Goal: Transaction & Acquisition: Purchase product/service

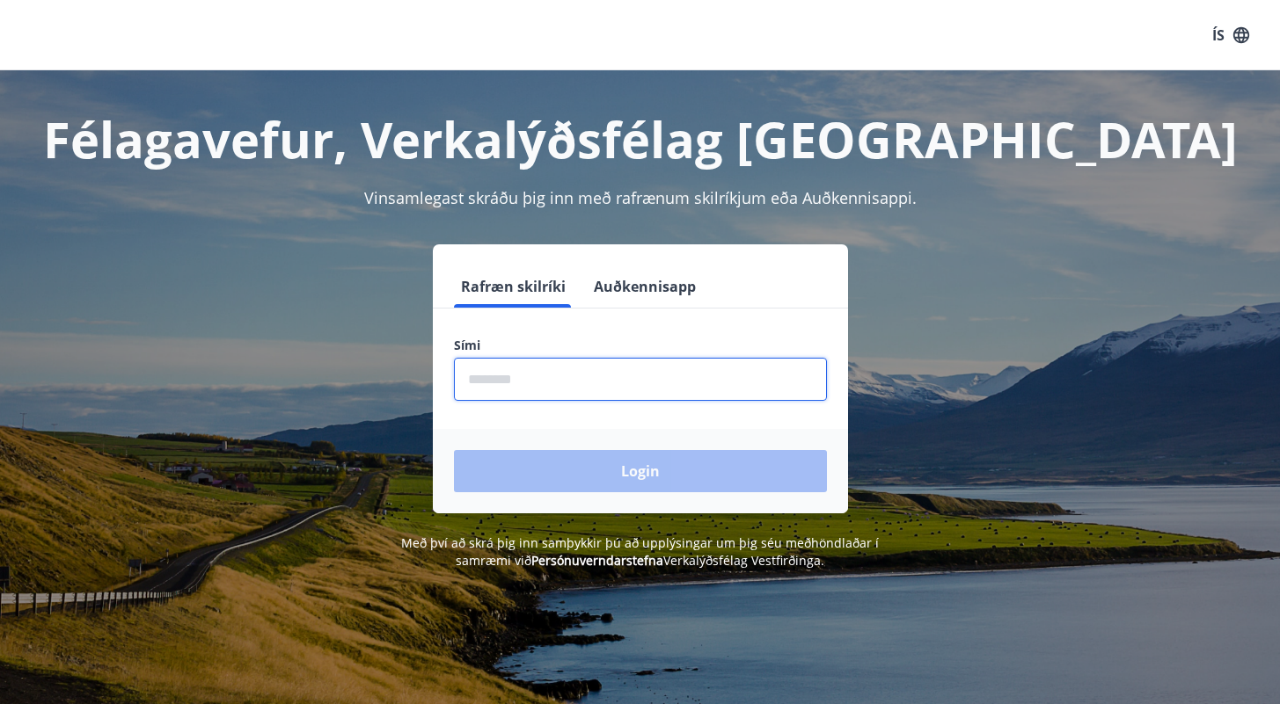
click at [568, 380] on input "phone" at bounding box center [640, 379] width 373 height 43
type input "********"
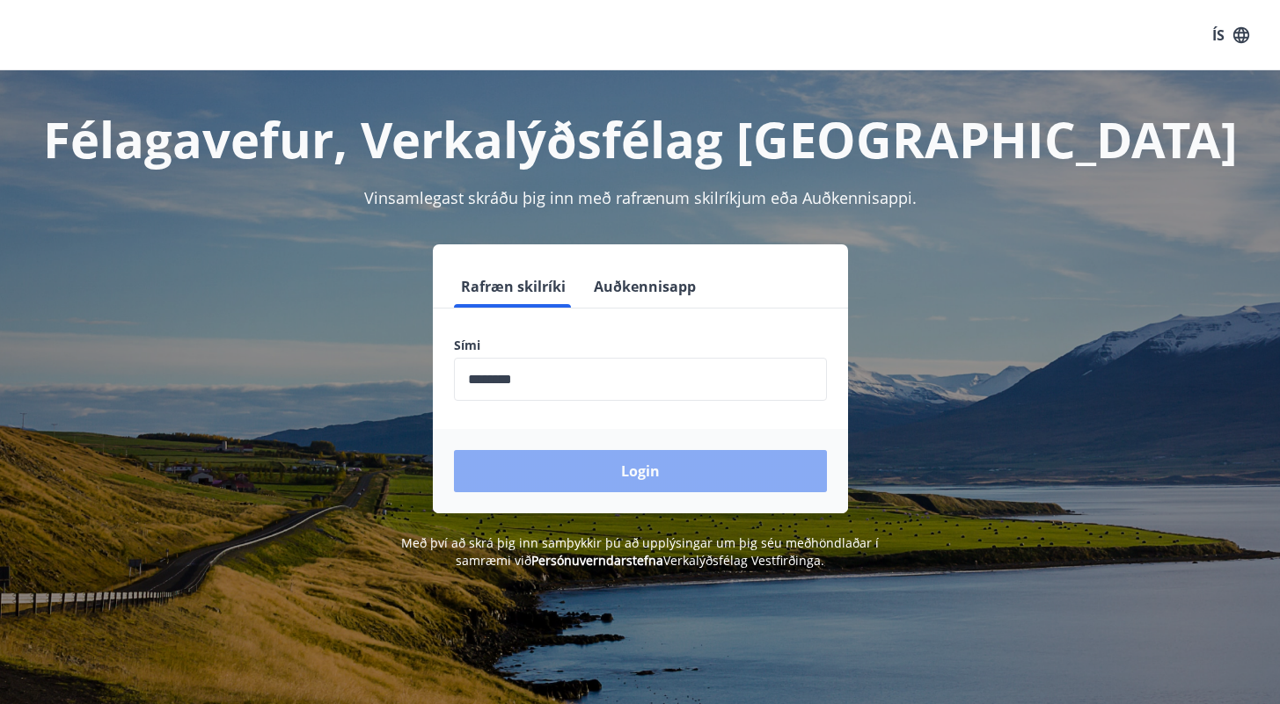
click at [564, 463] on button "Login" at bounding box center [640, 471] width 373 height 42
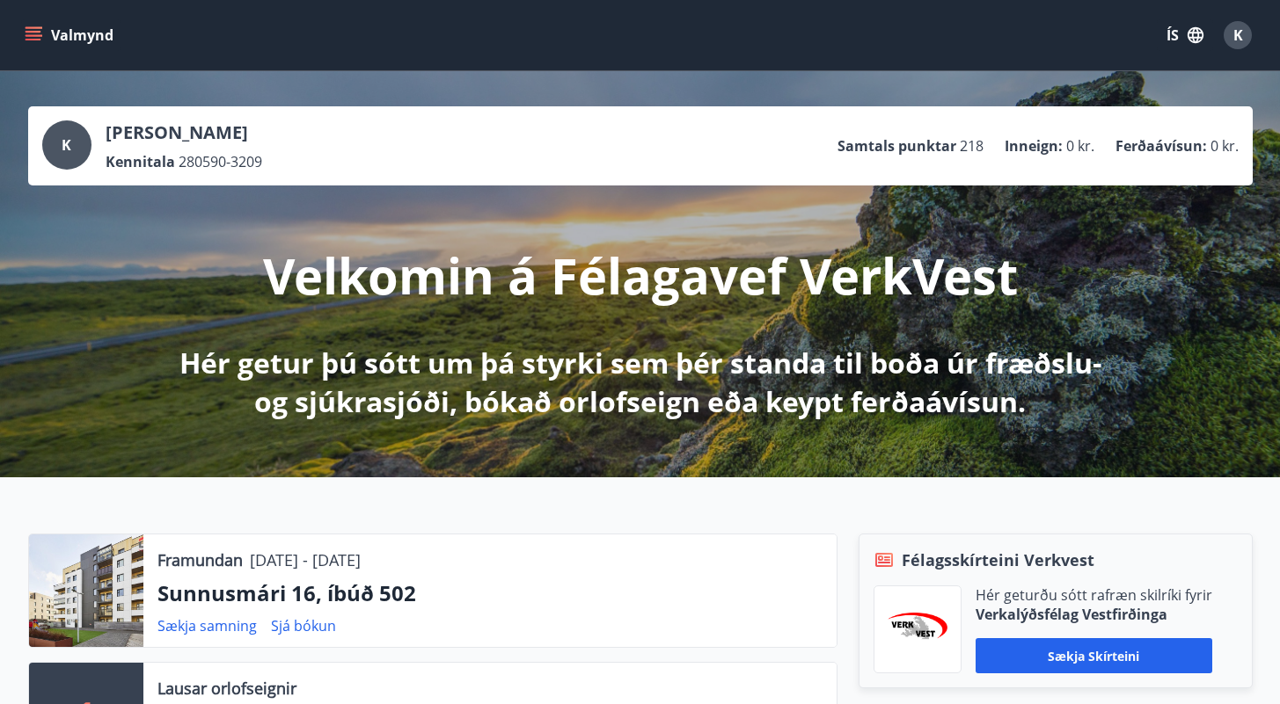
click at [47, 30] on button "Valmynd" at bounding box center [70, 35] width 99 height 32
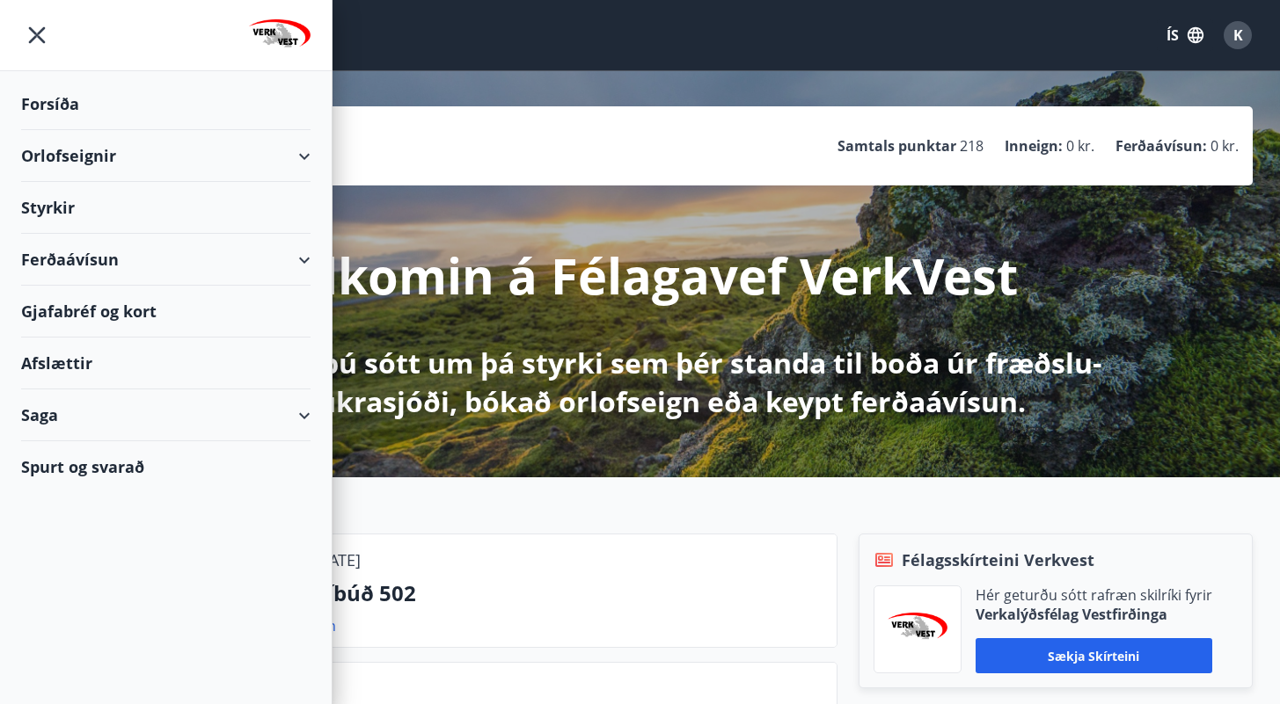
click at [68, 359] on div "Afslættir" at bounding box center [165, 364] width 289 height 52
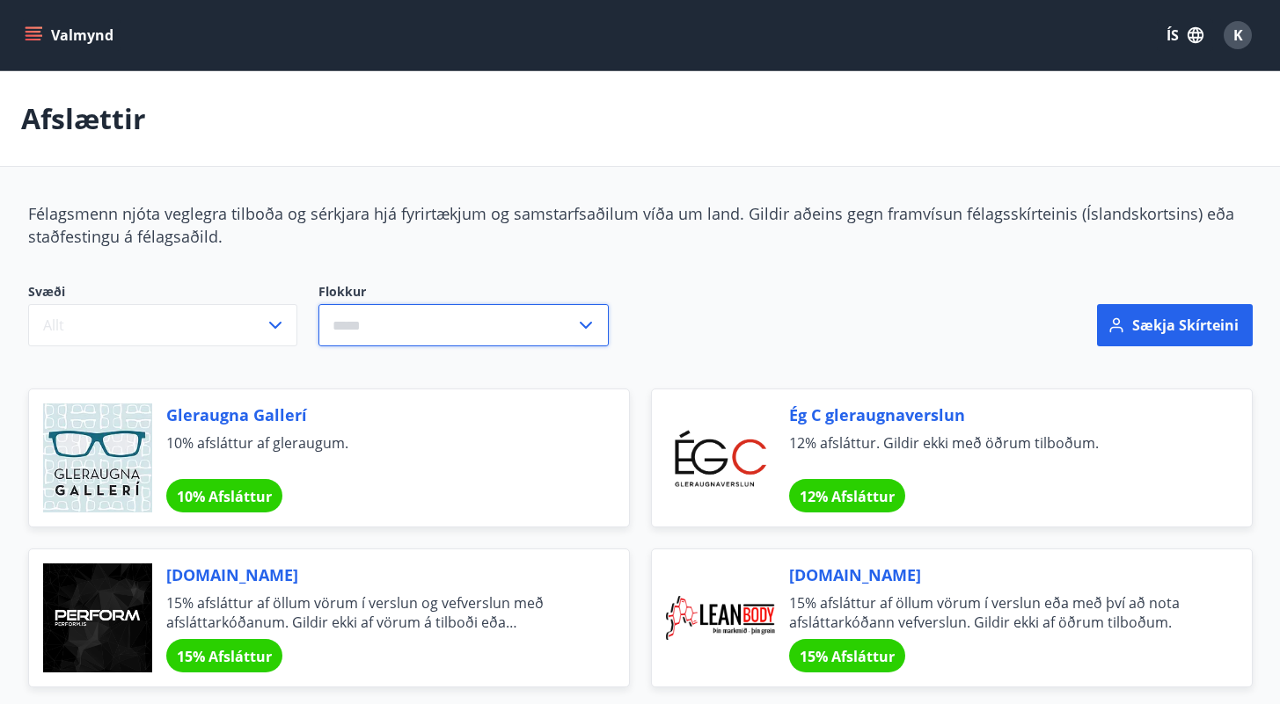
click at [454, 326] on input "text" at bounding box center [446, 325] width 257 height 43
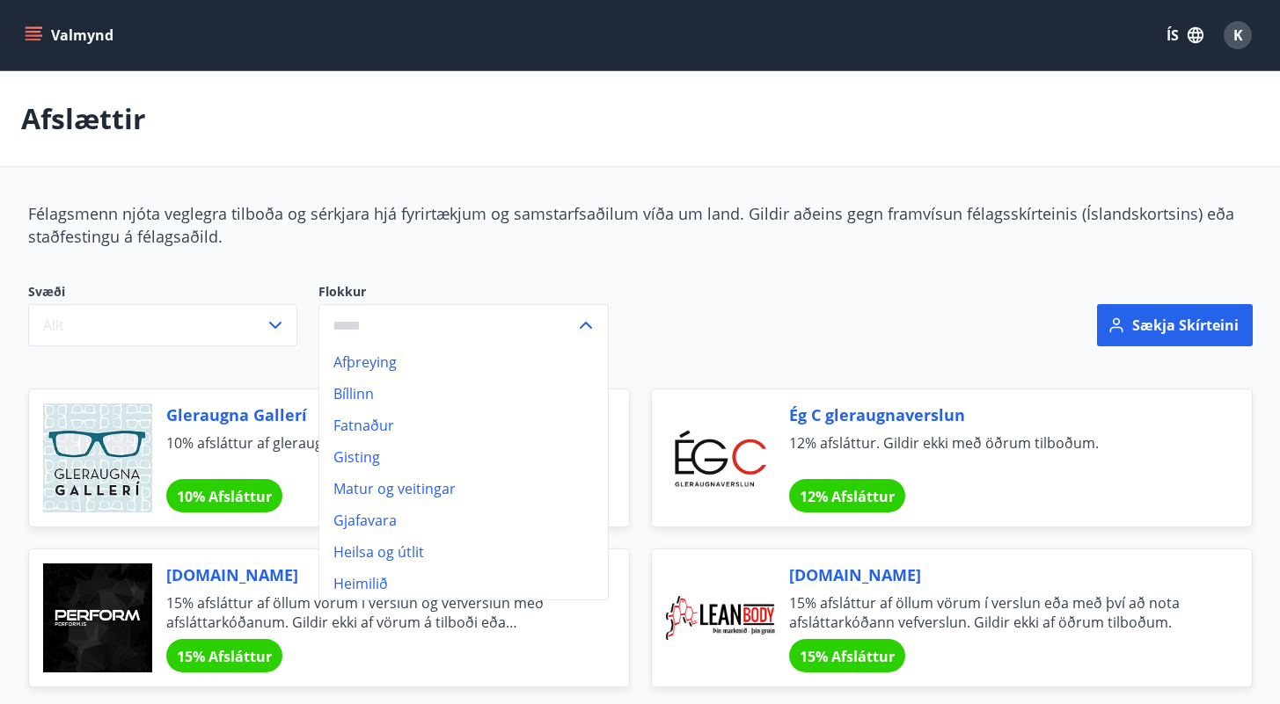
click at [370, 392] on li "Bíllinn" at bounding box center [463, 394] width 288 height 32
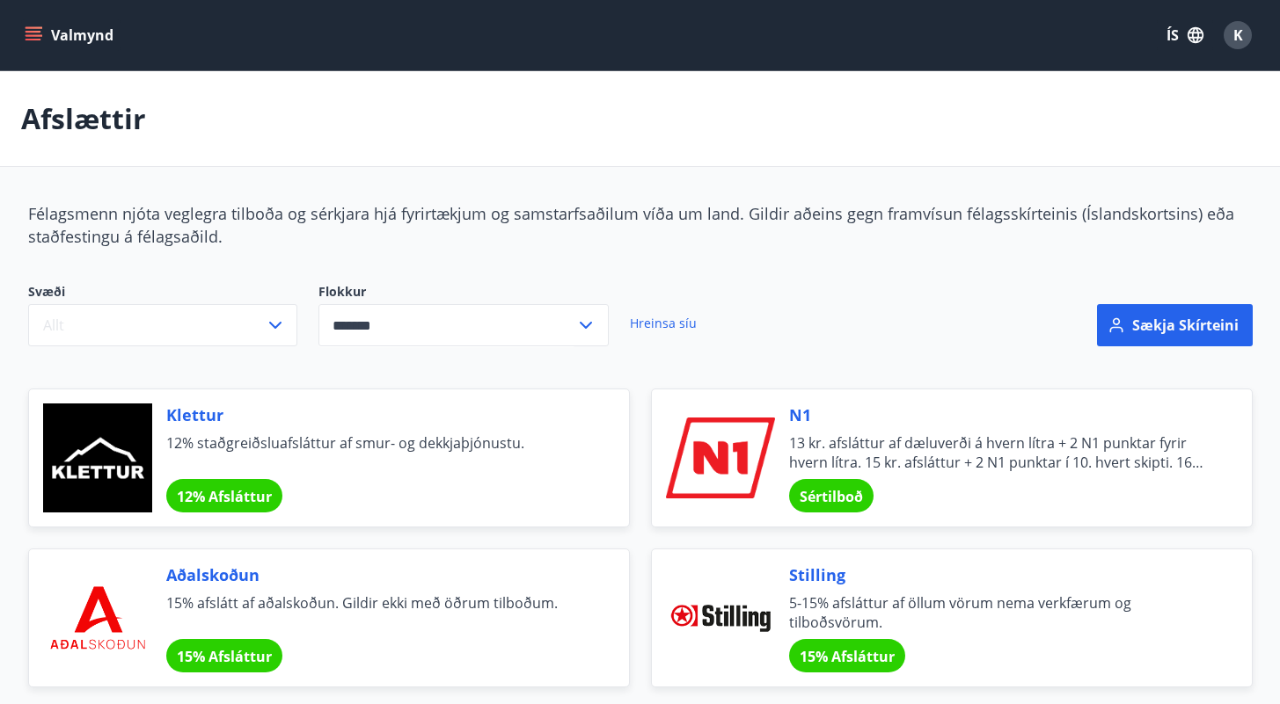
type input "*******"
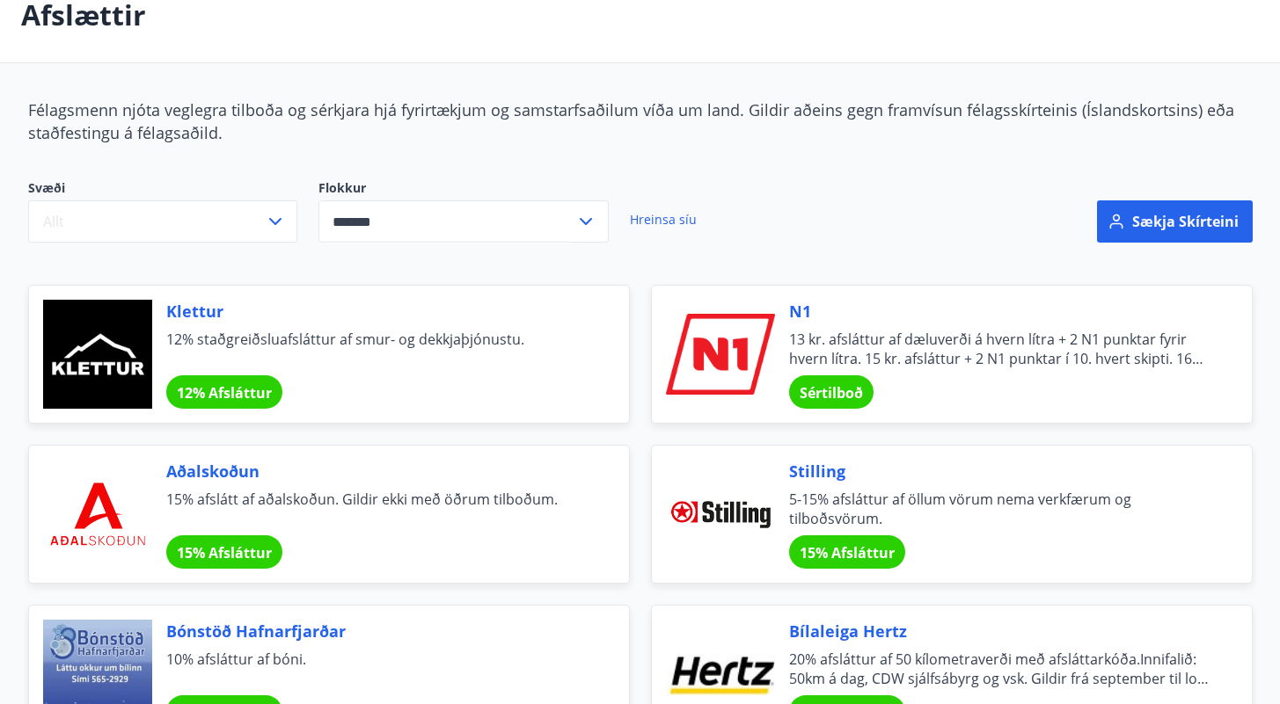
scroll to position [115, 0]
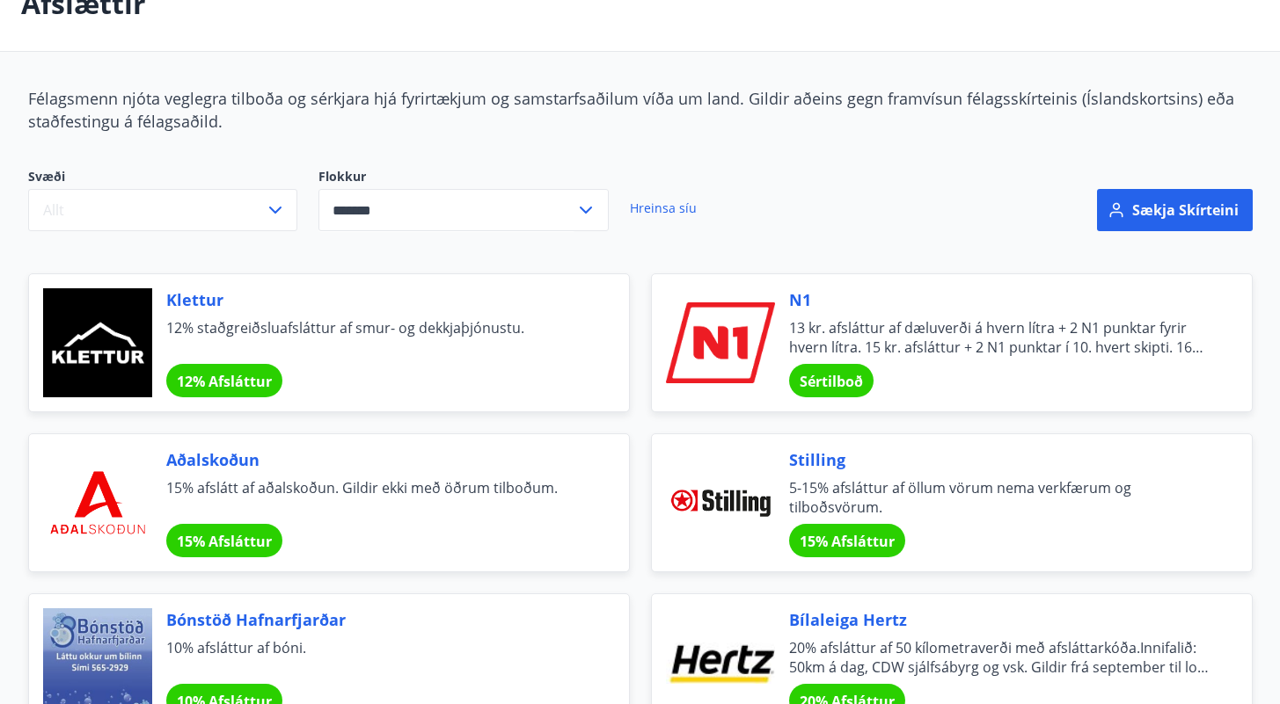
click at [800, 456] on span "Stilling" at bounding box center [999, 460] width 420 height 23
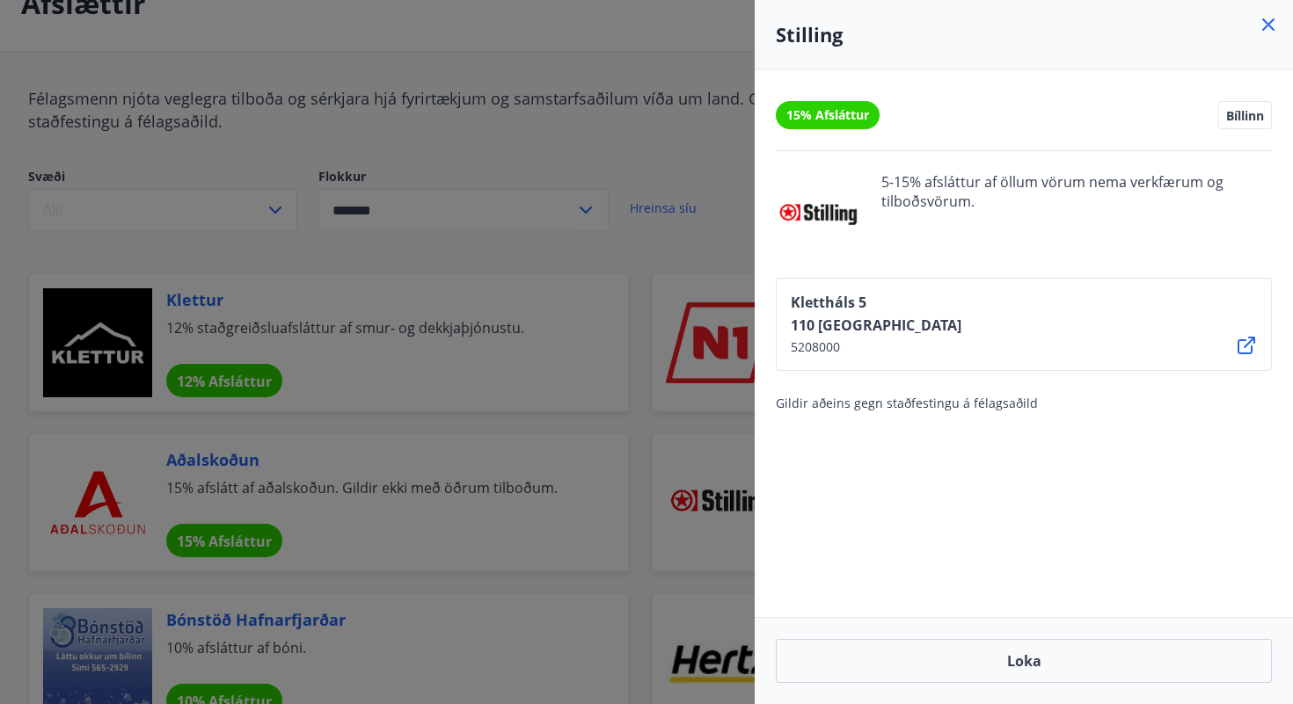
click at [225, 308] on div at bounding box center [646, 352] width 1293 height 704
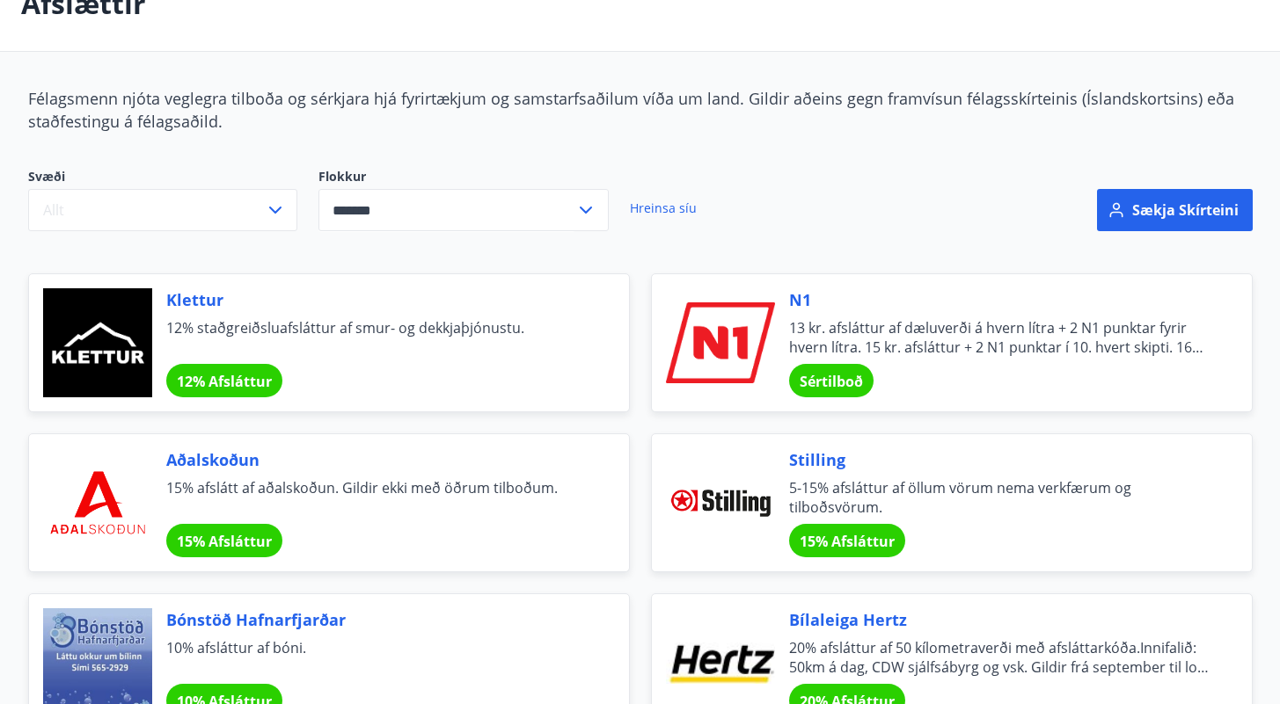
click at [199, 302] on span "Klettur" at bounding box center [376, 299] width 420 height 23
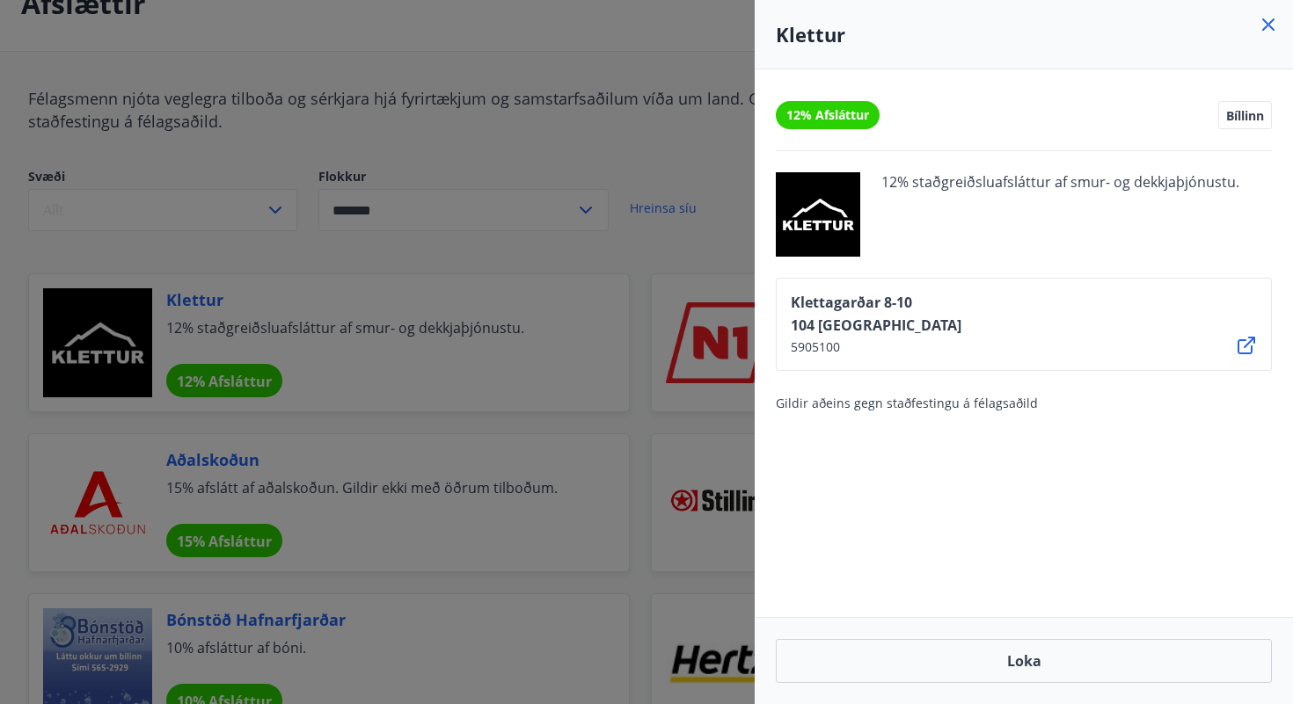
click at [604, 430] on div at bounding box center [646, 352] width 1293 height 704
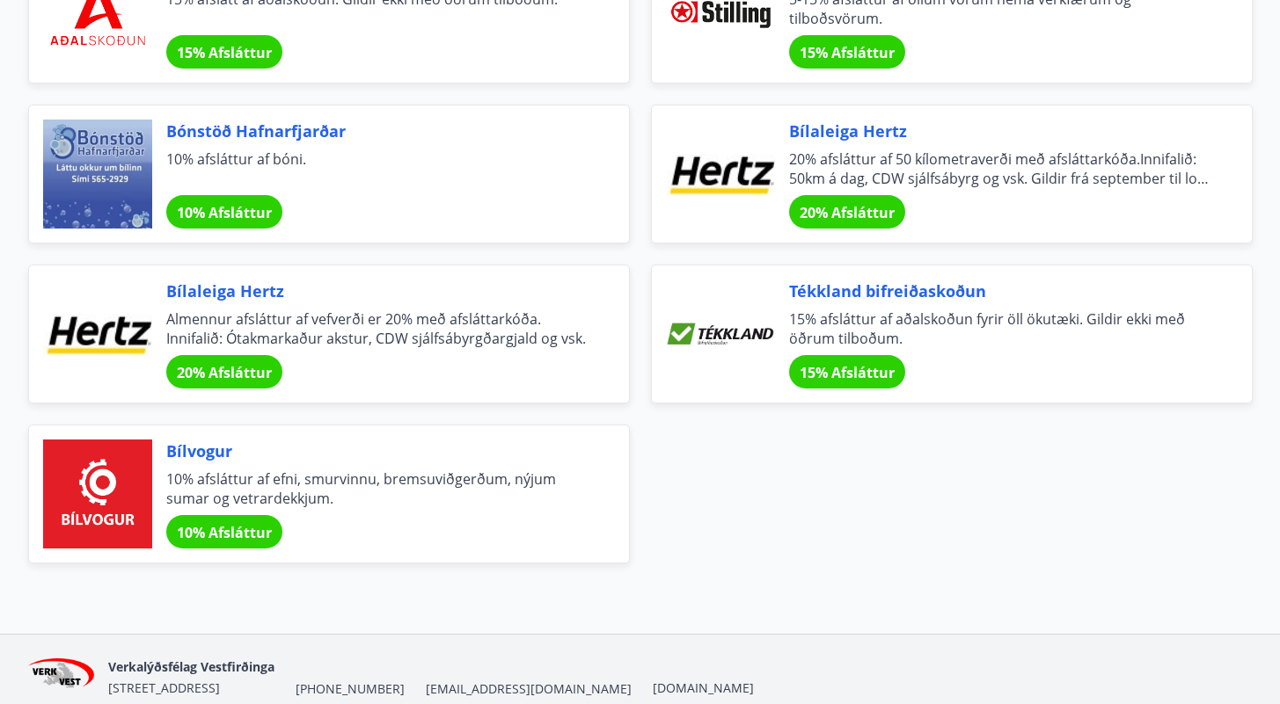
scroll to position [657, 0]
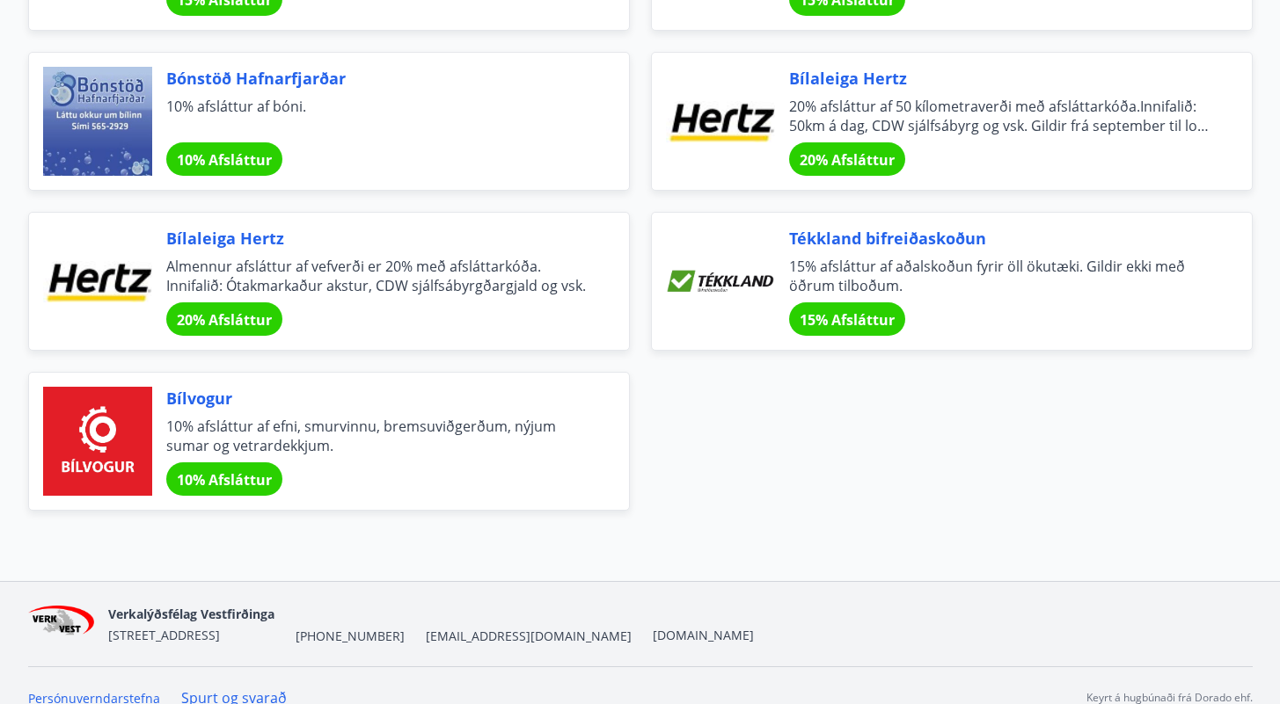
click at [230, 405] on span "Bílvogur" at bounding box center [376, 398] width 420 height 23
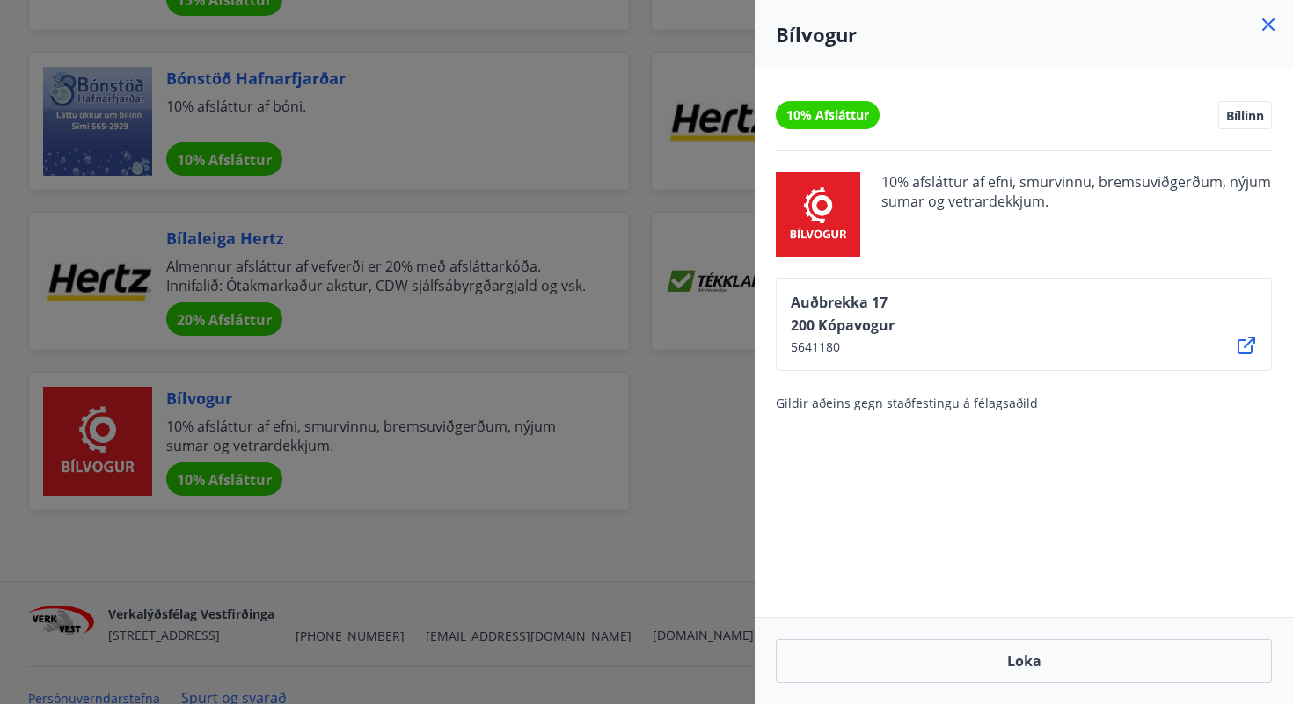
click at [654, 485] on div at bounding box center [646, 352] width 1293 height 704
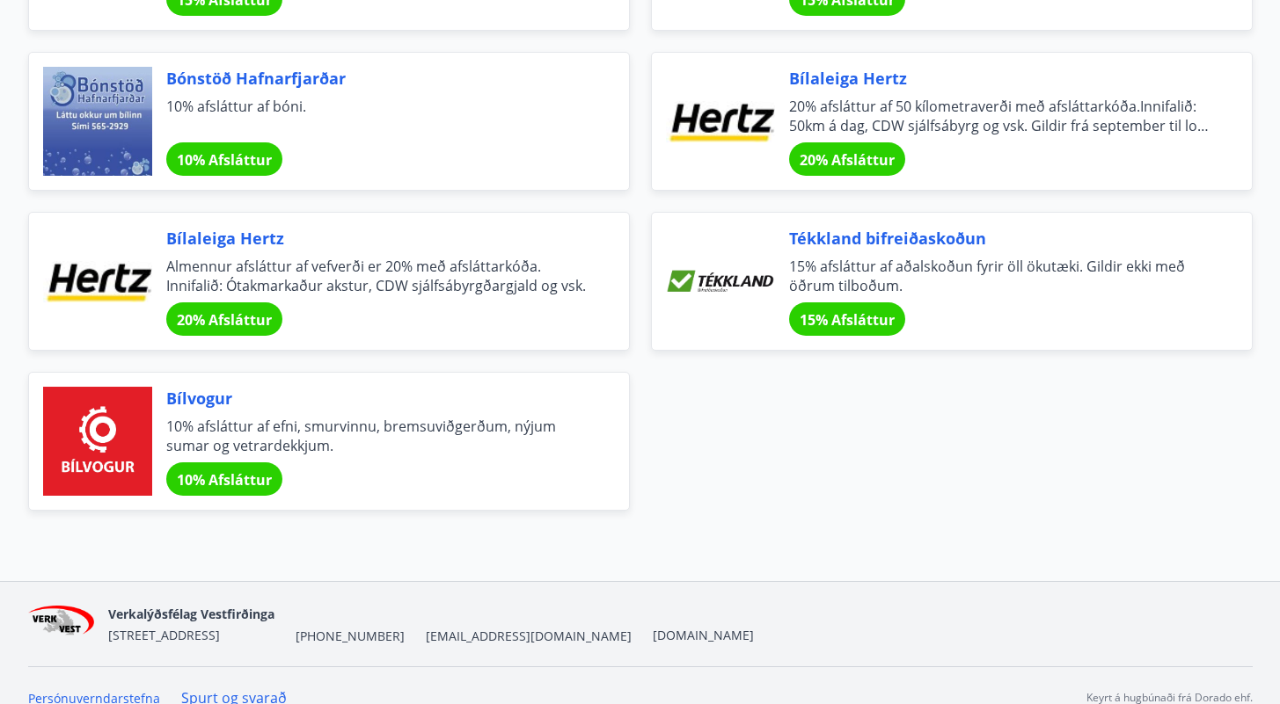
click at [909, 245] on span "Tékkland bifreiðaskoðun" at bounding box center [999, 238] width 420 height 23
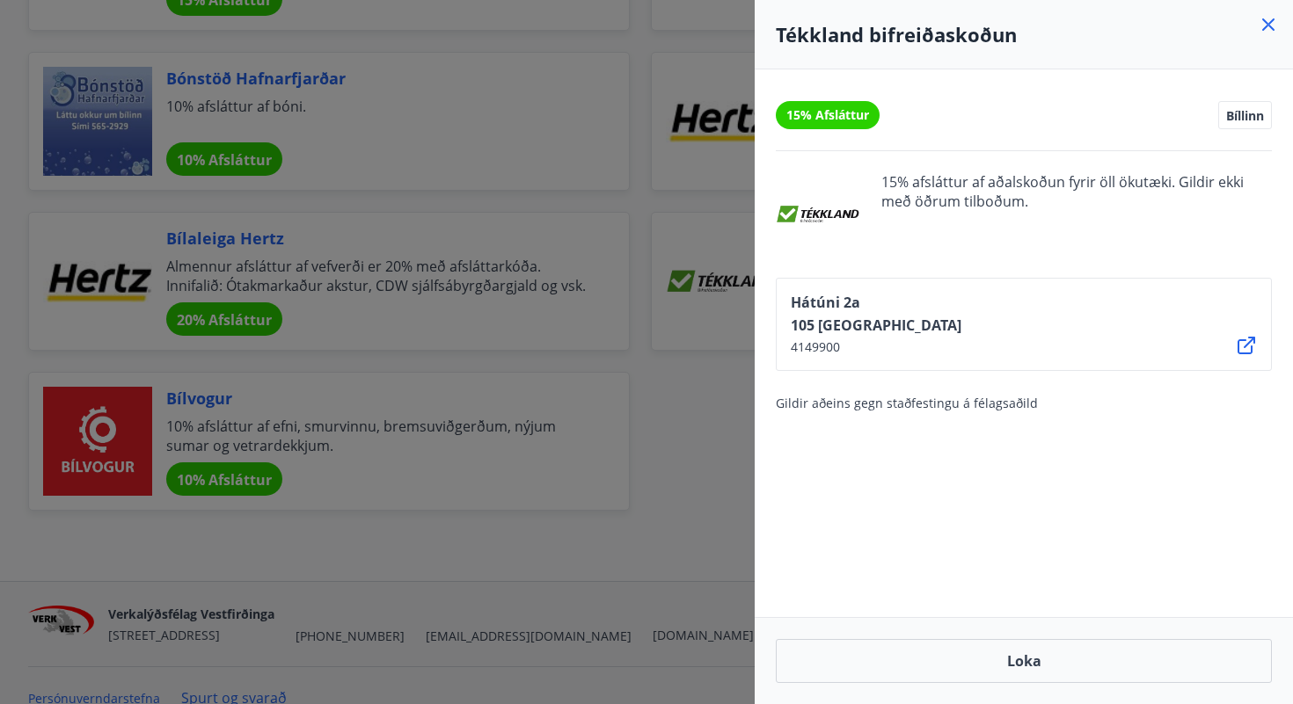
click at [731, 458] on div at bounding box center [646, 352] width 1293 height 704
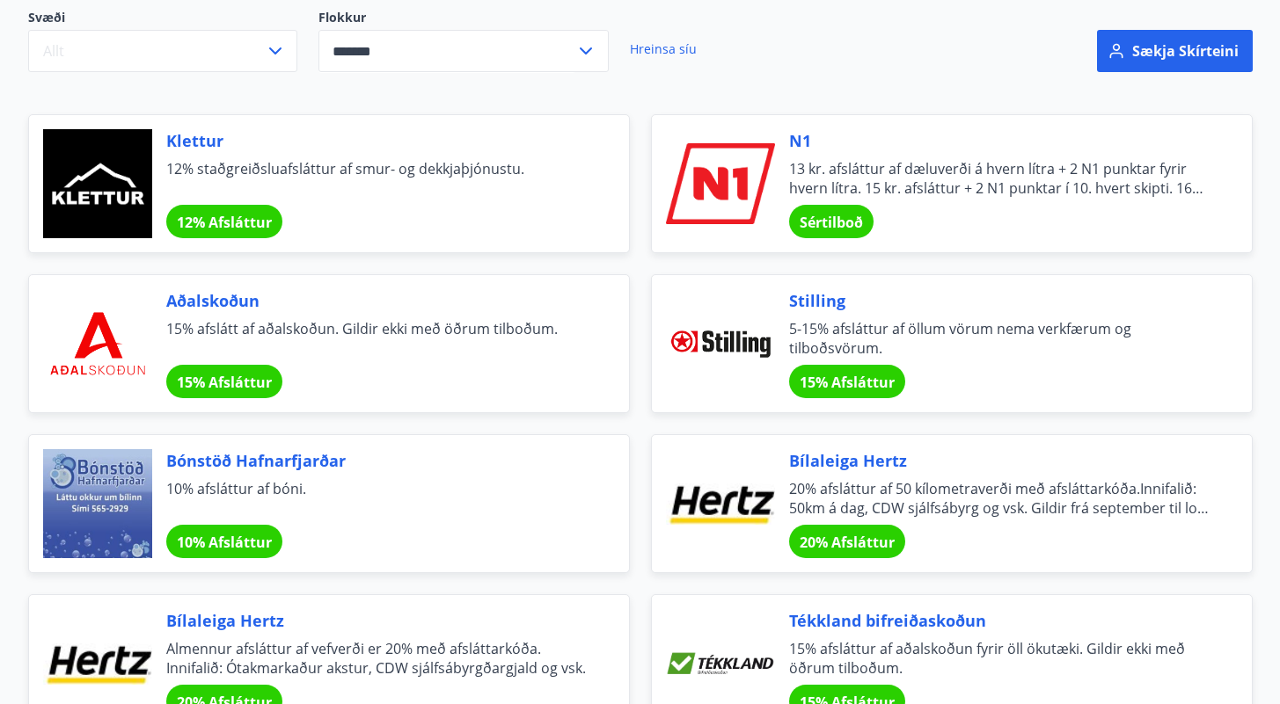
scroll to position [272, 0]
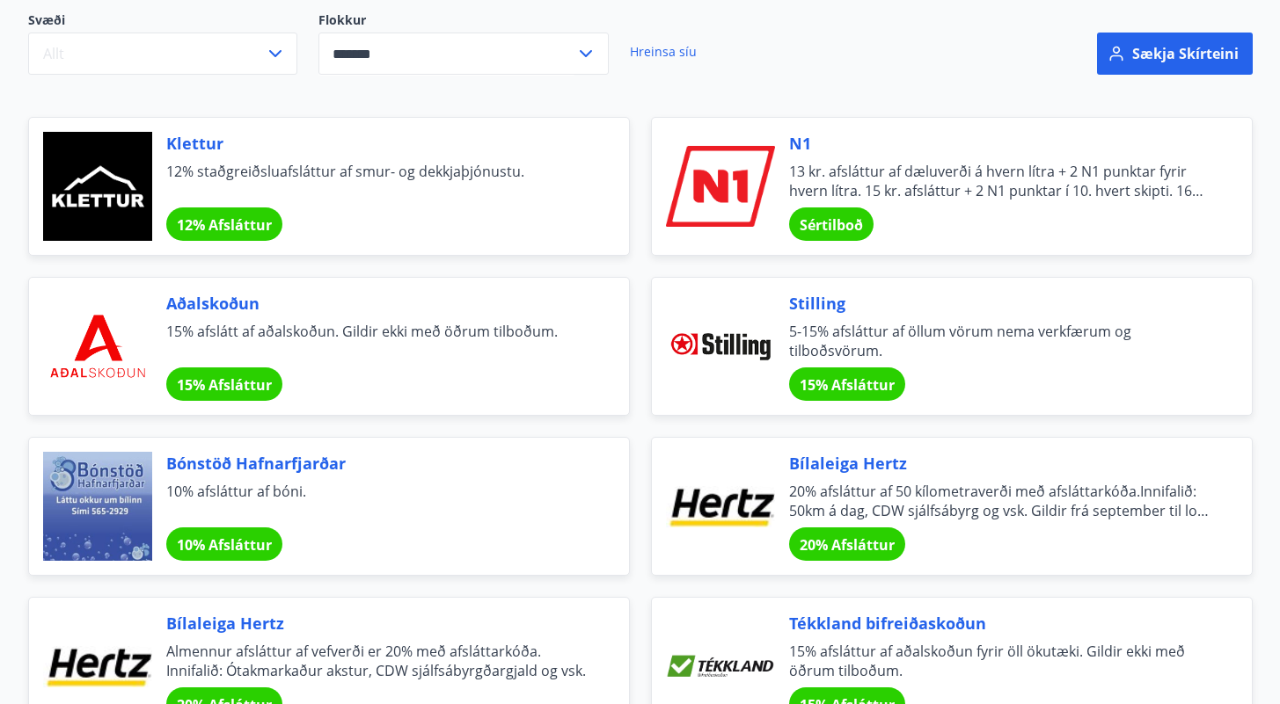
click at [384, 40] on input "*******" at bounding box center [446, 54] width 257 height 43
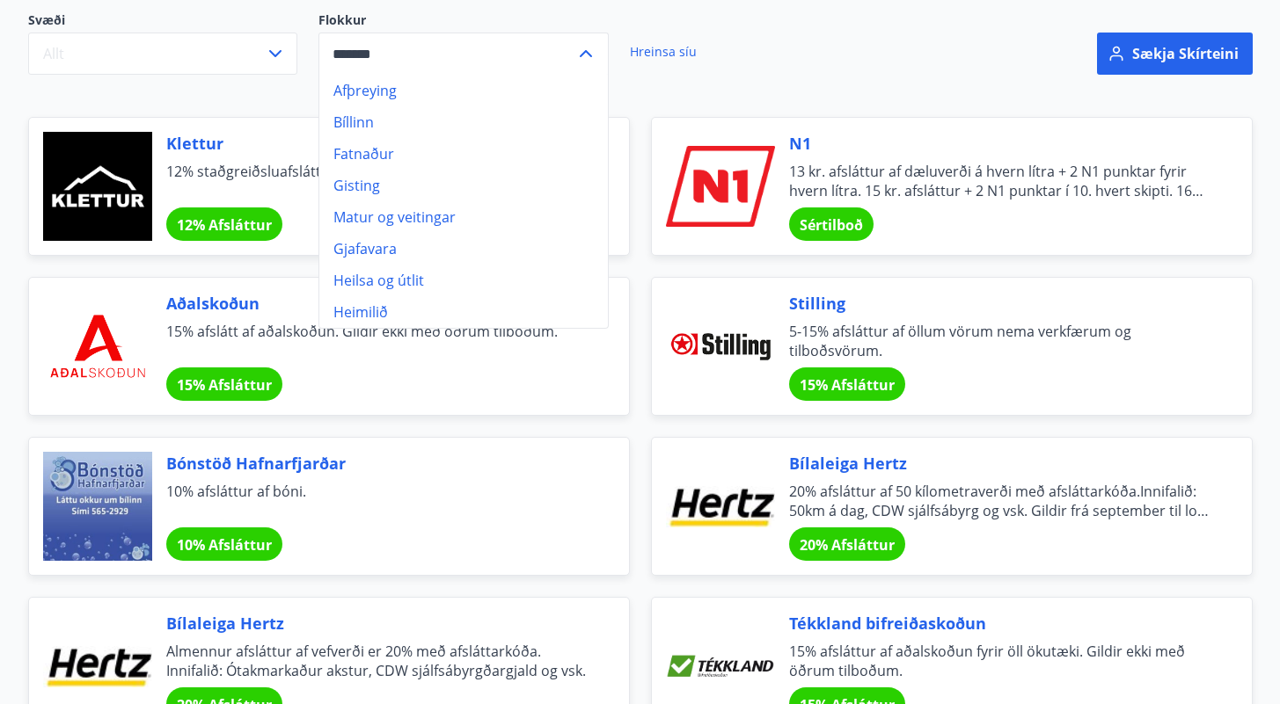
click at [850, 45] on div "Sækja skírteini" at bounding box center [1044, 53] width 415 height 127
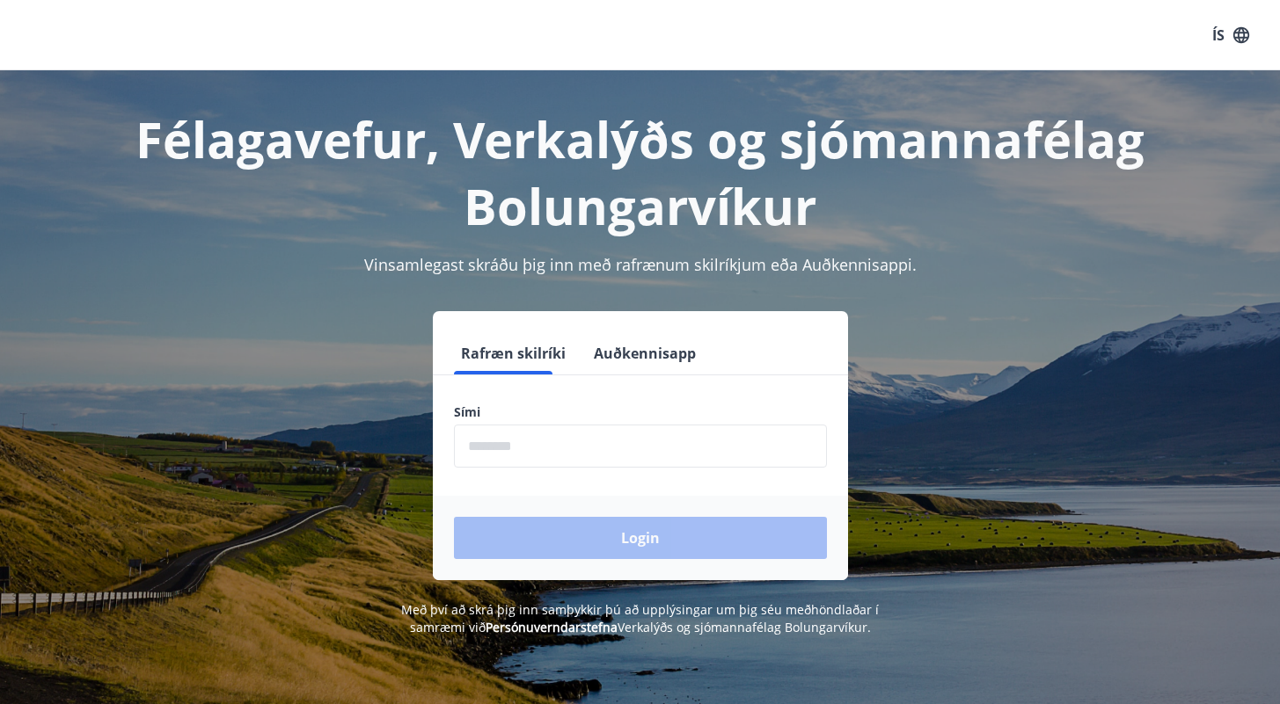
click at [587, 402] on form "Rafræn skilríki Auðkennisapp Sími ​ Login" at bounding box center [640, 456] width 415 height 248
click at [530, 456] on input "phone" at bounding box center [640, 446] width 373 height 43
type input "********"
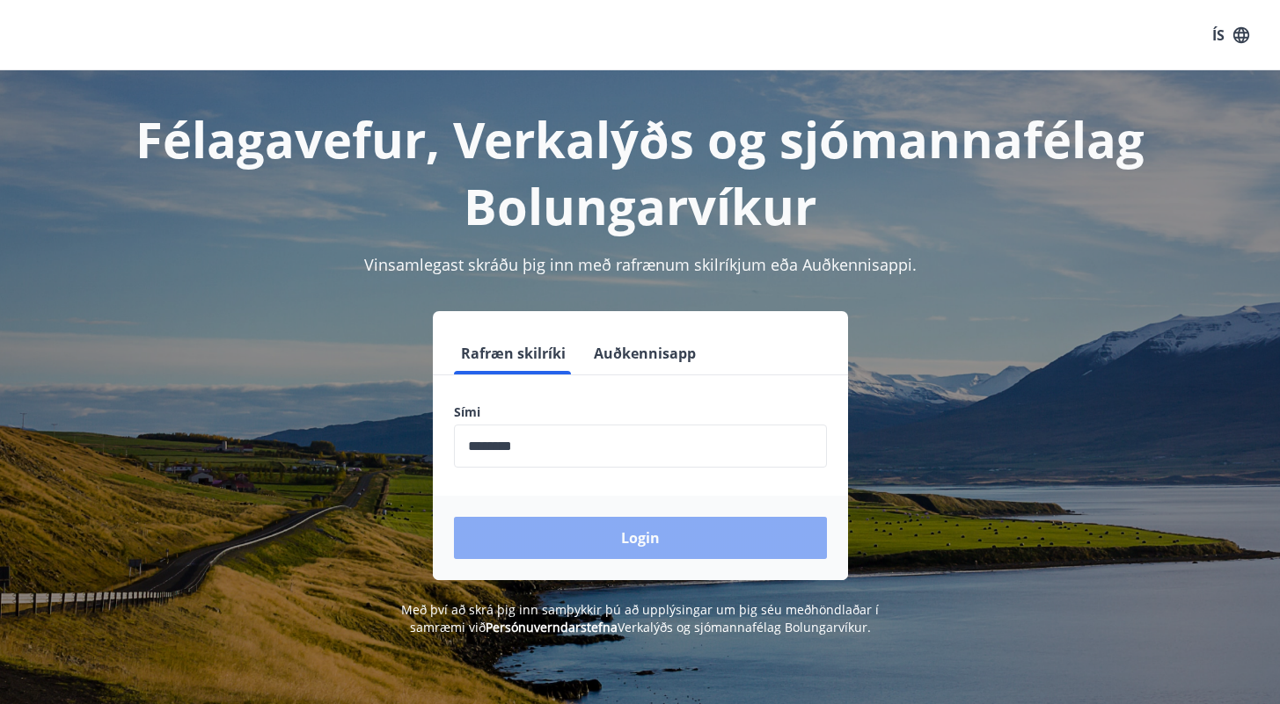
click at [551, 523] on button "Login" at bounding box center [640, 538] width 373 height 42
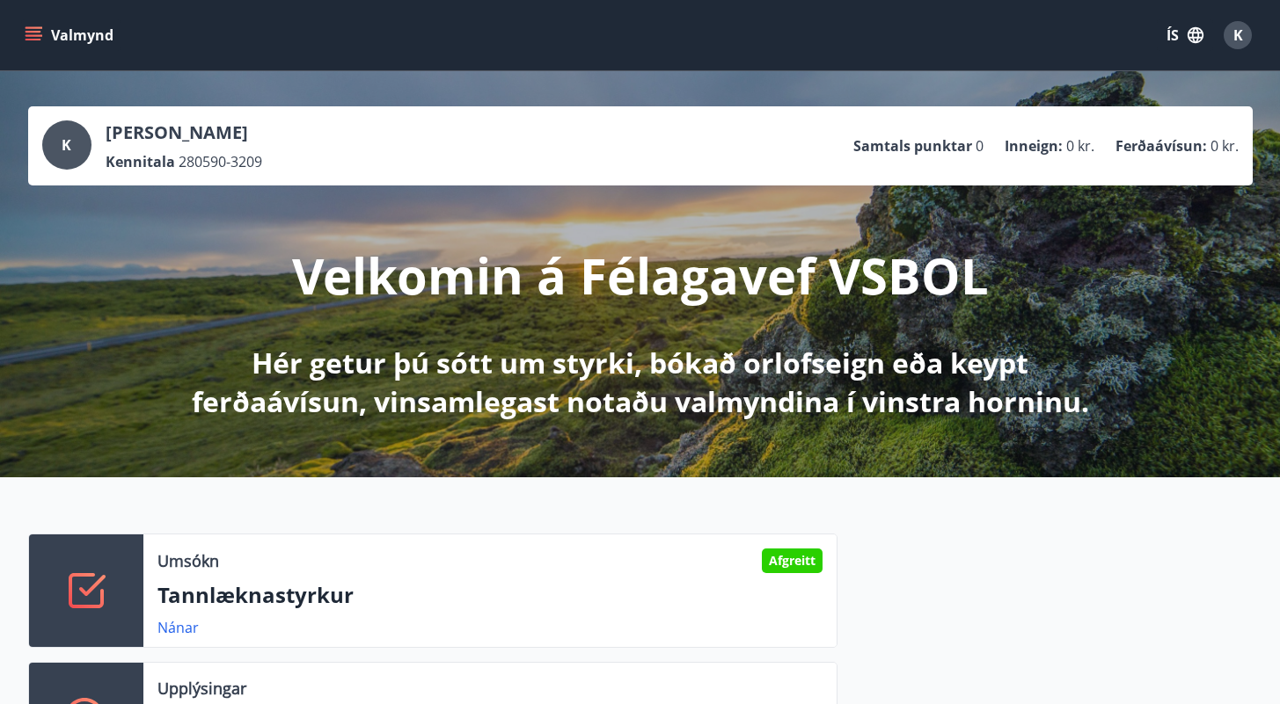
click at [10, 38] on div "Valmynd ÍS K" at bounding box center [640, 35] width 1280 height 70
click at [38, 33] on icon "menu" at bounding box center [34, 32] width 16 height 2
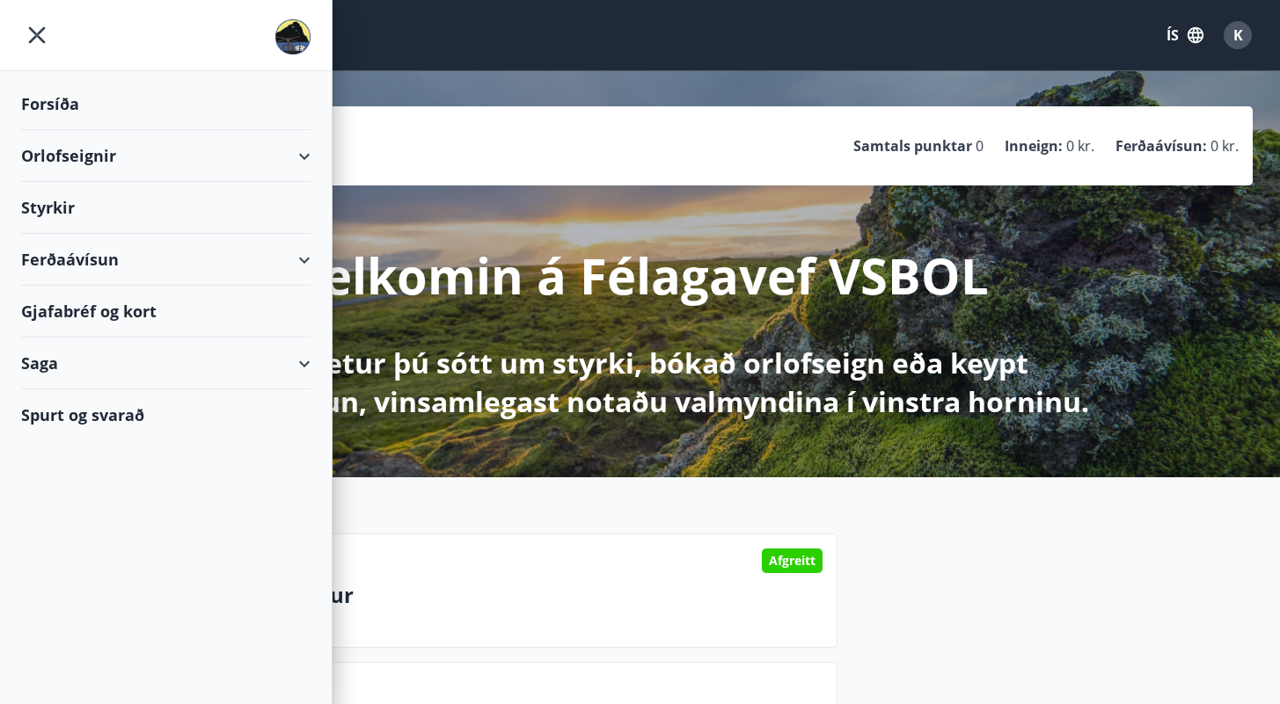
click at [193, 243] on div "Ferðaávísun" at bounding box center [165, 260] width 289 height 52
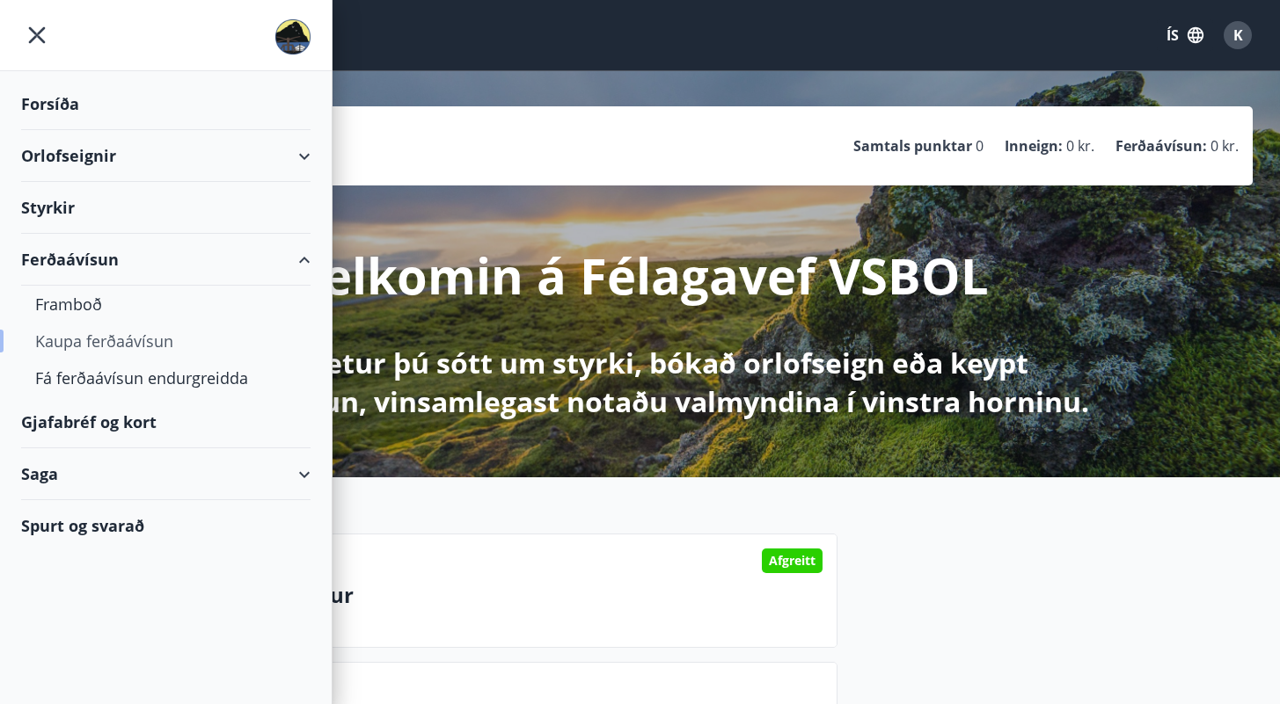
click at [151, 342] on div "Kaupa ferðaávísun" at bounding box center [165, 341] width 261 height 37
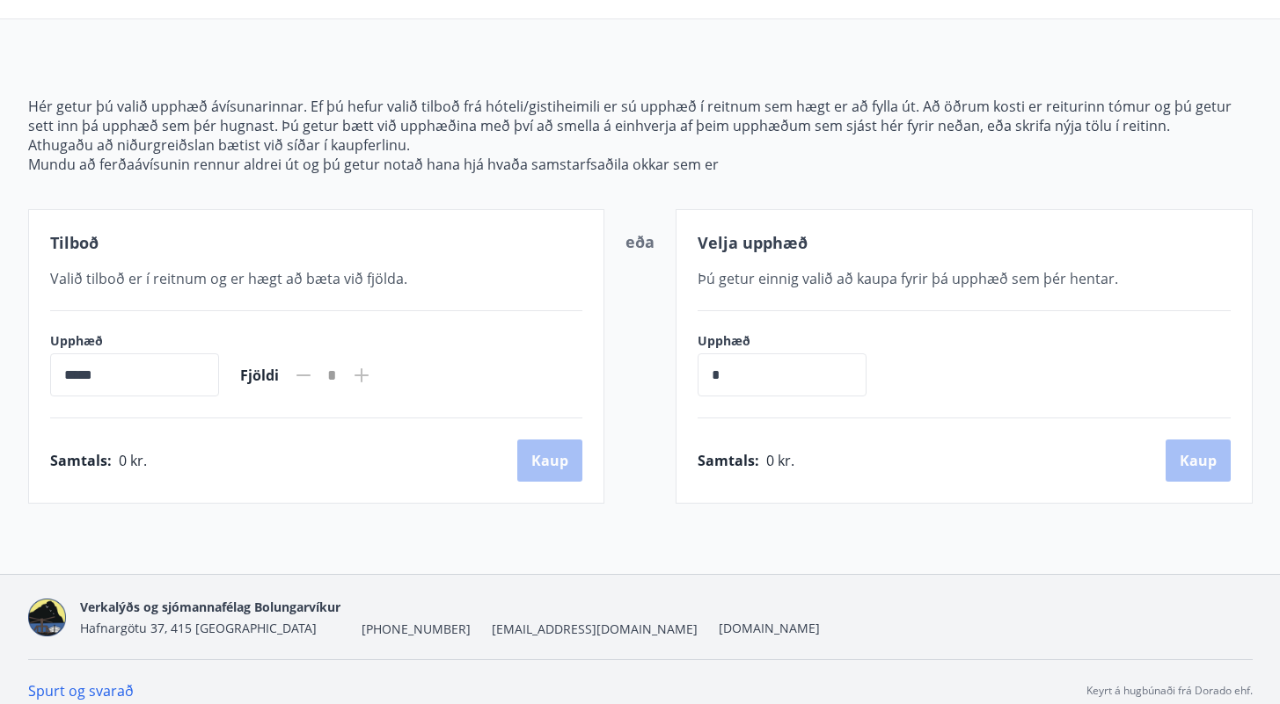
scroll to position [164, 0]
